Goal: Information Seeking & Learning: Learn about a topic

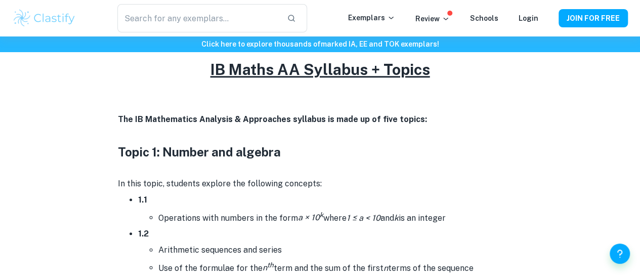
scroll to position [428, 0]
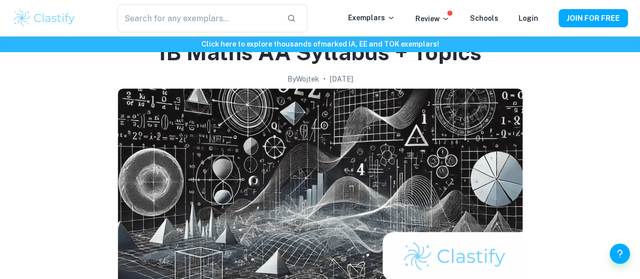
scroll to position [57, 0]
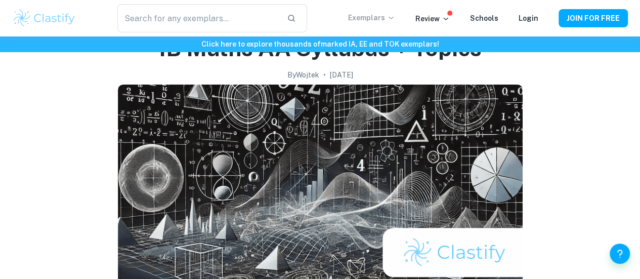
click at [376, 22] on p "Exemplars" at bounding box center [371, 17] width 47 height 11
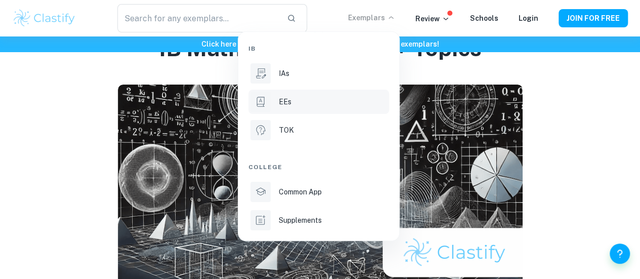
click at [334, 91] on li "EEs" at bounding box center [318, 102] width 141 height 24
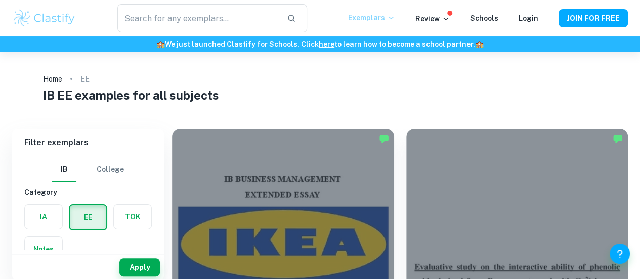
click at [387, 20] on p "Exemplars" at bounding box center [371, 17] width 47 height 11
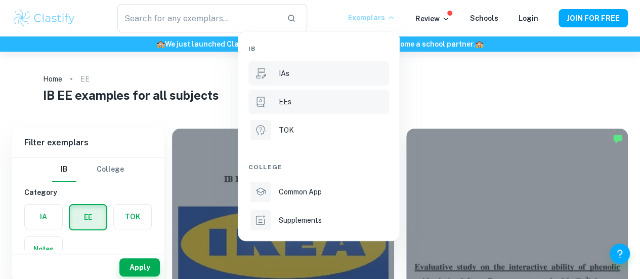
click at [317, 69] on div "IAs" at bounding box center [333, 73] width 108 height 11
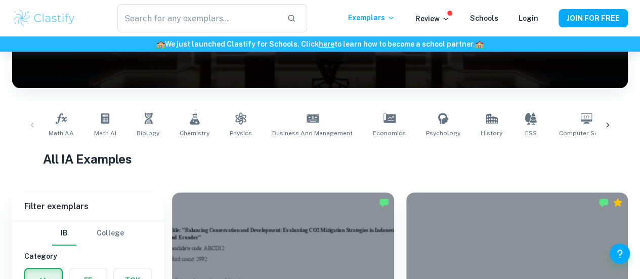
scroll to position [153, 0]
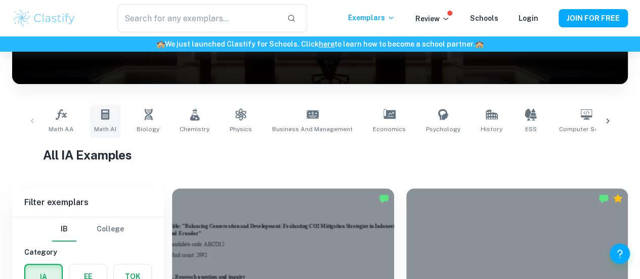
click at [101, 122] on link "Math AI" at bounding box center [105, 120] width 30 height 33
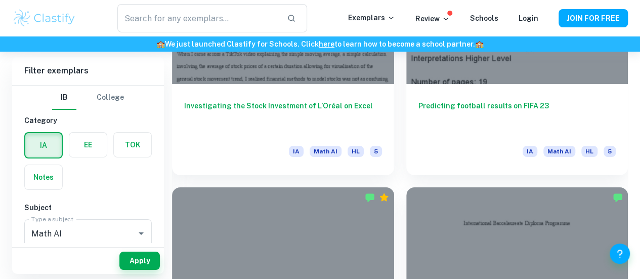
scroll to position [1774, 0]
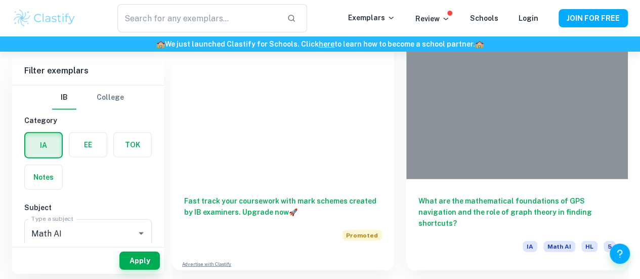
scroll to position [1138, 0]
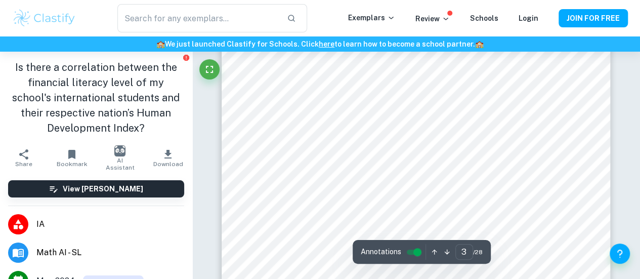
scroll to position [1212, 0]
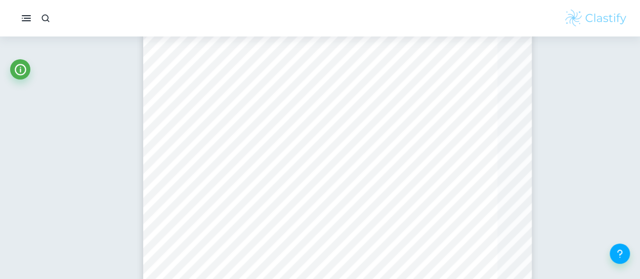
click at [26, 20] on rect "button" at bounding box center [26, 20] width 9 height 1
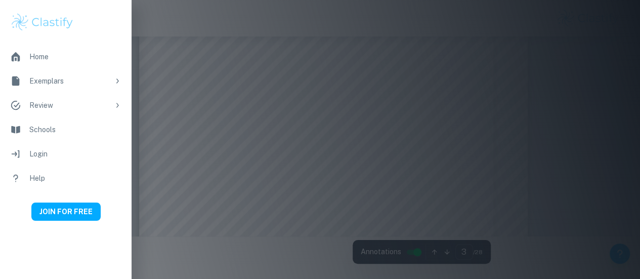
type input "1"
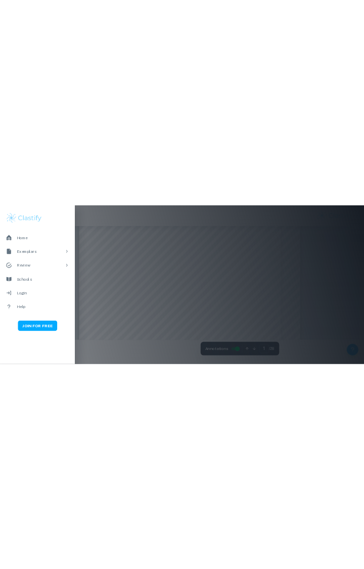
scroll to position [0, 0]
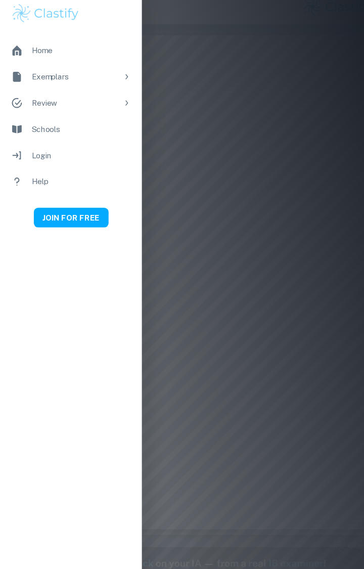
click at [11, 278] on div "Home Exemplars Review Schools Login Help JOIN FOR FREE" at bounding box center [66, 274] width 132 height 549
click at [13, 278] on div "Home Exemplars Review Schools Login Help JOIN FOR FREE" at bounding box center [66, 274] width 132 height 549
click at [12, 278] on div "Home Exemplars Review Schools Login Help JOIN FOR FREE" at bounding box center [66, 274] width 132 height 549
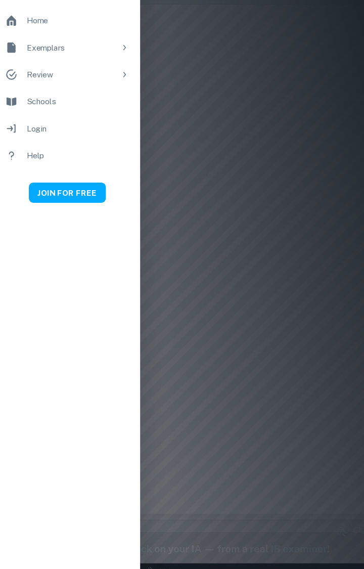
click at [22, 101] on li "Review" at bounding box center [66, 105] width 132 height 24
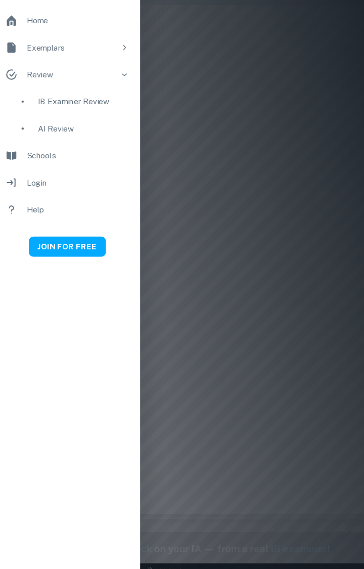
click at [14, 278] on div "Home Exemplars Review IB Examiner Review AI Review Schools Login Help JOIN FOR …" at bounding box center [66, 274] width 132 height 549
click at [22, 99] on li "Review" at bounding box center [66, 105] width 132 height 24
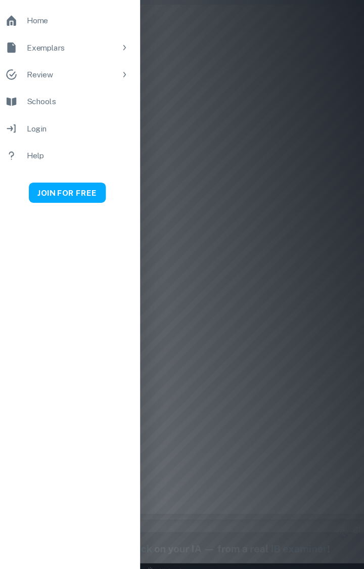
click at [0, 0] on h1 "Is there a correlation between the financial literacy level of my school's inte…" at bounding box center [0, 0] width 0 height 0
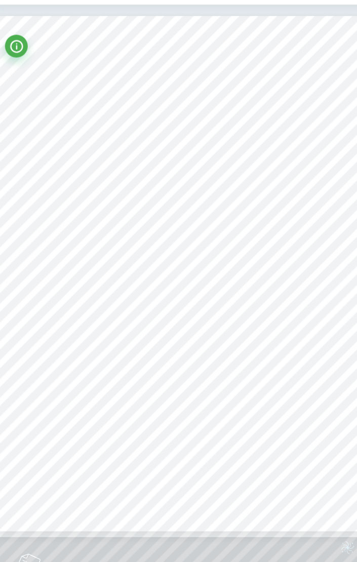
click at [16, 82] on div at bounding box center [20, 71] width 20 height 25
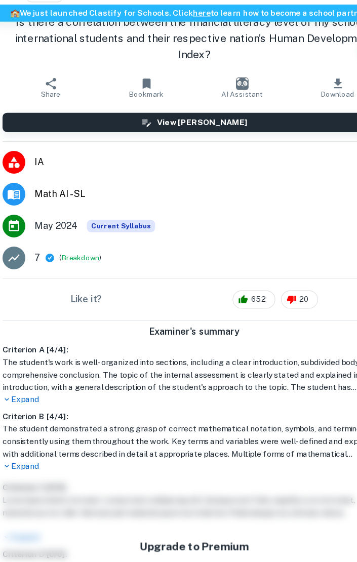
click at [75, 215] on li "Math AI - SL" at bounding box center [178, 201] width 357 height 28
